Goal: Task Accomplishment & Management: Manage account settings

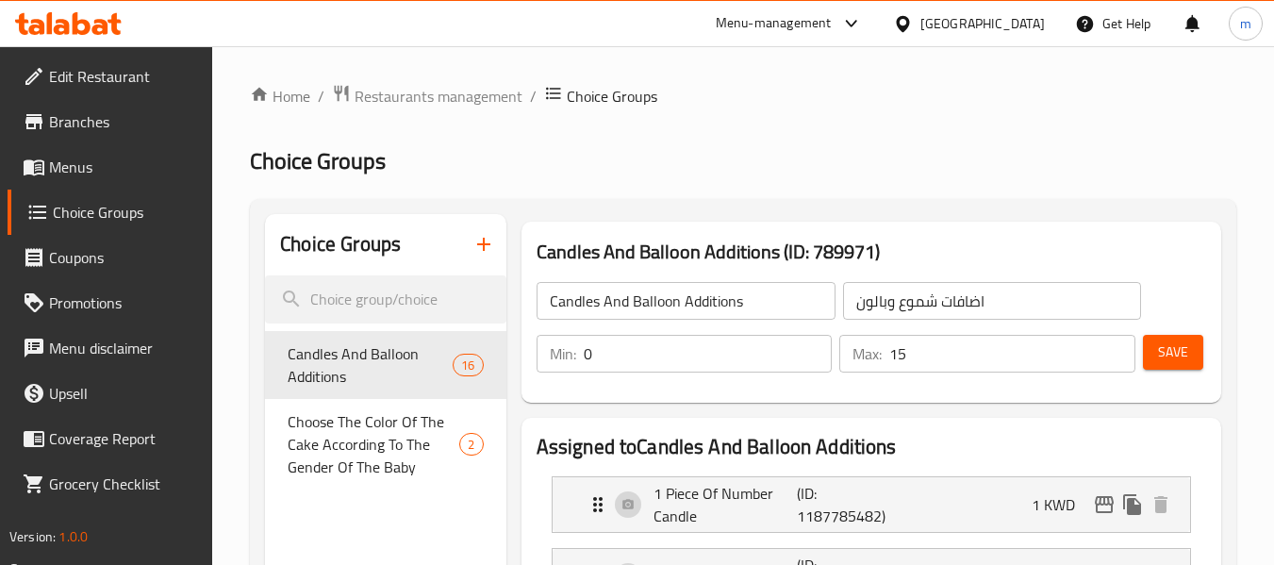
click at [42, 128] on icon at bounding box center [33, 121] width 17 height 15
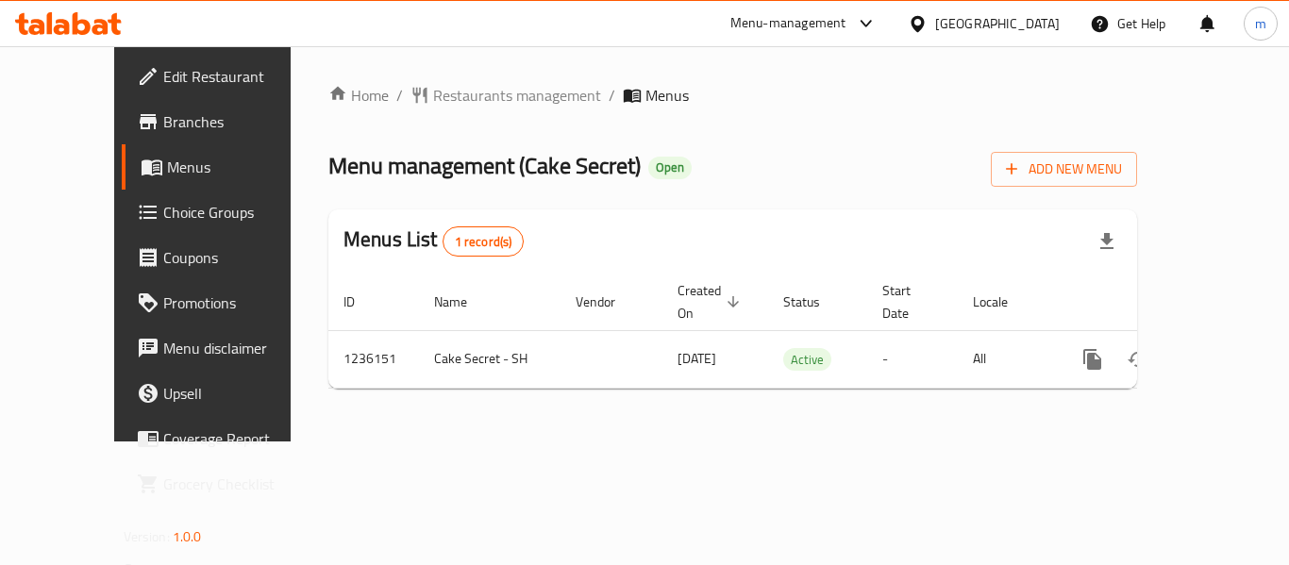
click at [122, 226] on link "Choice Groups" at bounding box center [226, 212] width 208 height 45
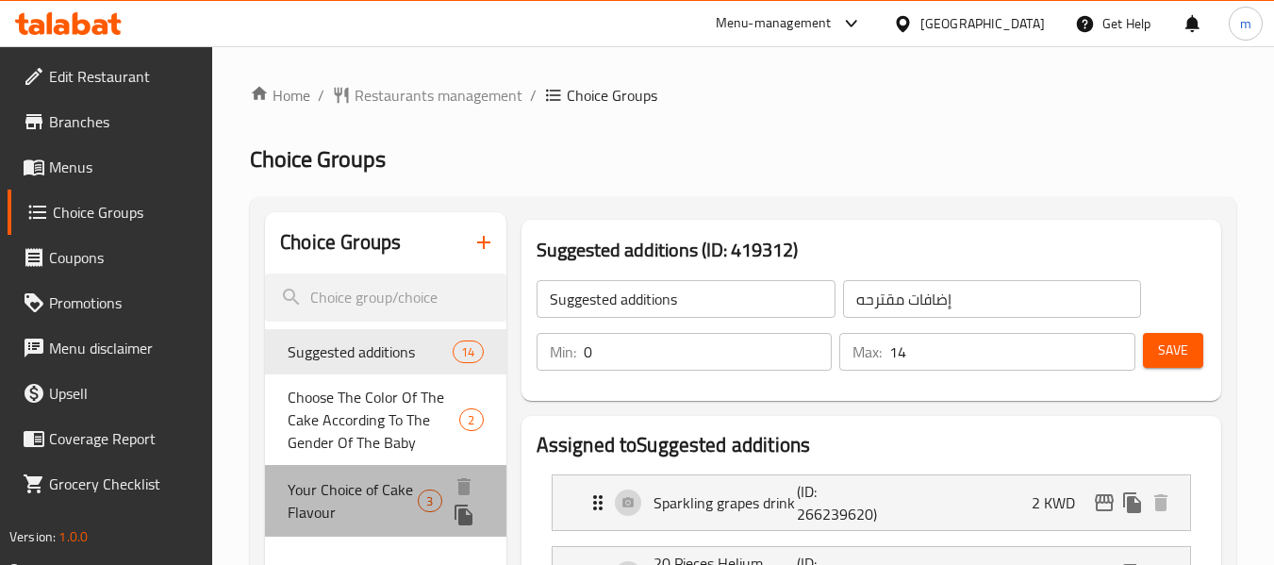
click at [375, 488] on span "Your Choice of Cake Flavour" at bounding box center [353, 500] width 130 height 45
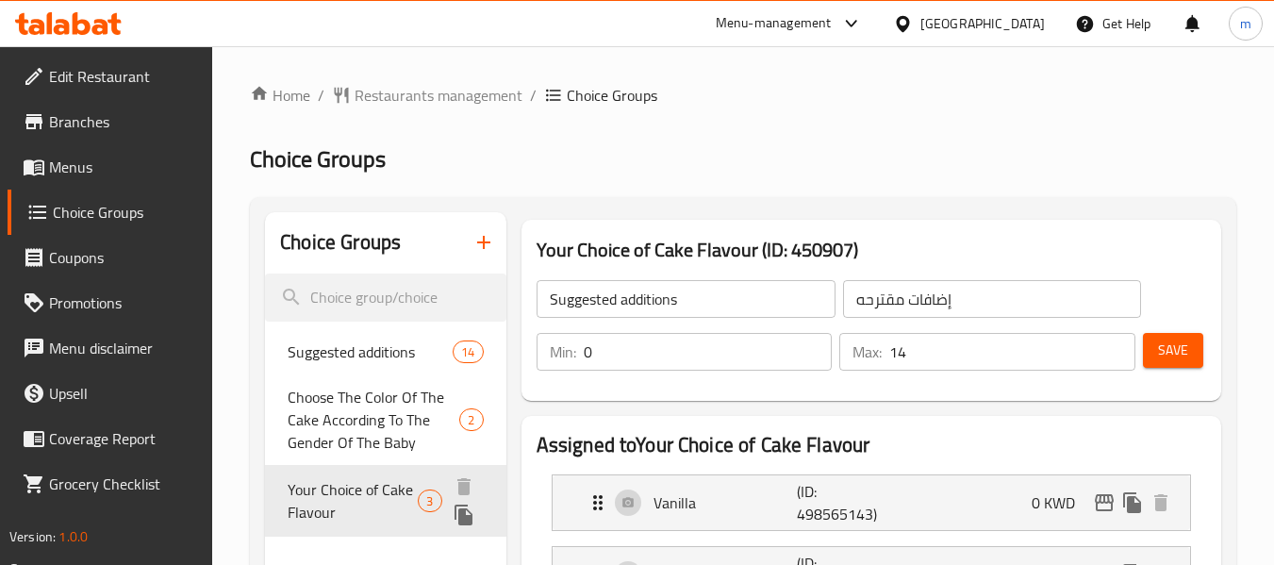
type input "Your Choice of Cake Flavour"
type input "اختيارك من نكهة الكيك"
type input "1"
click at [404, 92] on span "Restaurants management" at bounding box center [439, 95] width 168 height 23
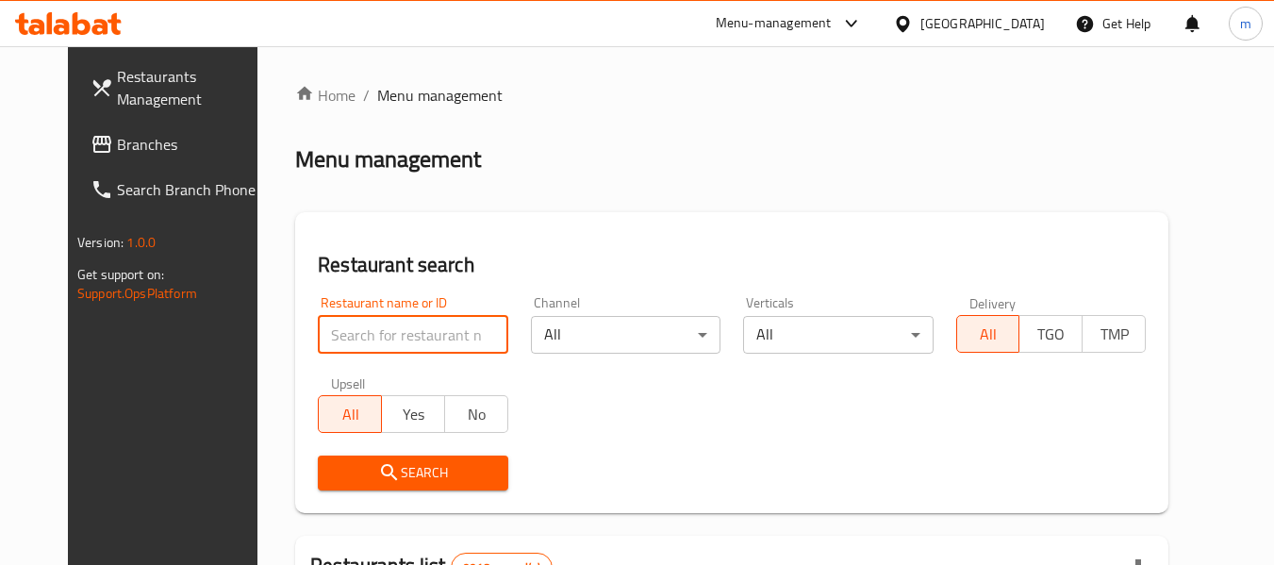
click at [405, 332] on input "search" at bounding box center [413, 335] width 190 height 38
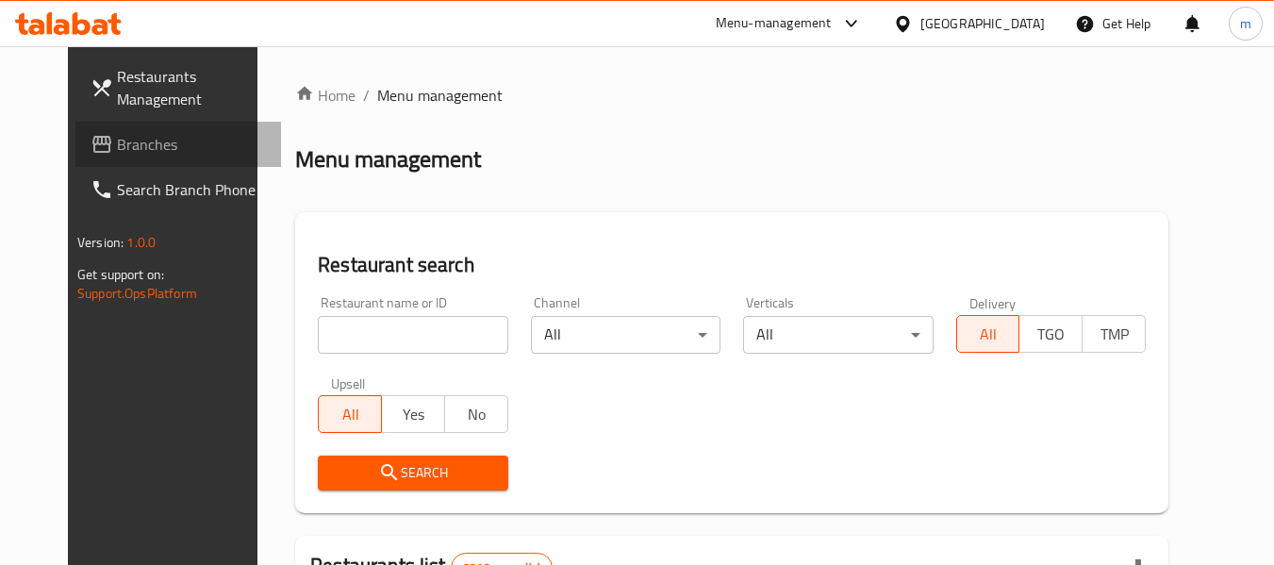
click at [117, 153] on span "Branches" at bounding box center [191, 144] width 149 height 23
